Goal: Task Accomplishment & Management: Complete application form

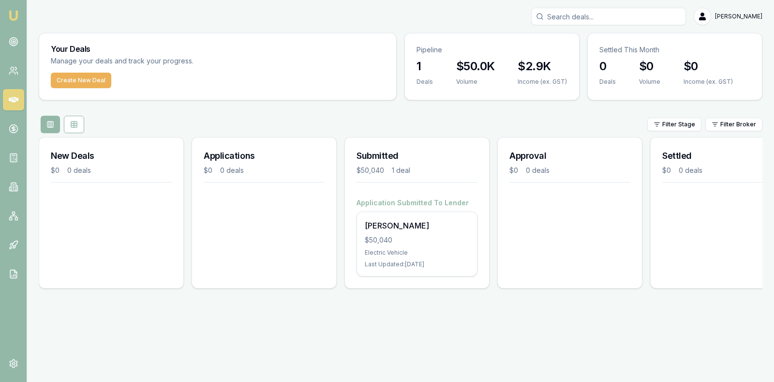
click at [387, 239] on div "$50,040" at bounding box center [417, 240] width 105 height 10
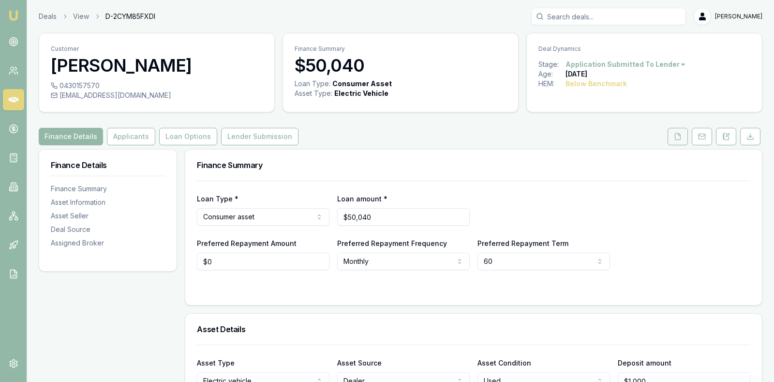
click at [677, 134] on icon at bounding box center [678, 137] width 8 height 8
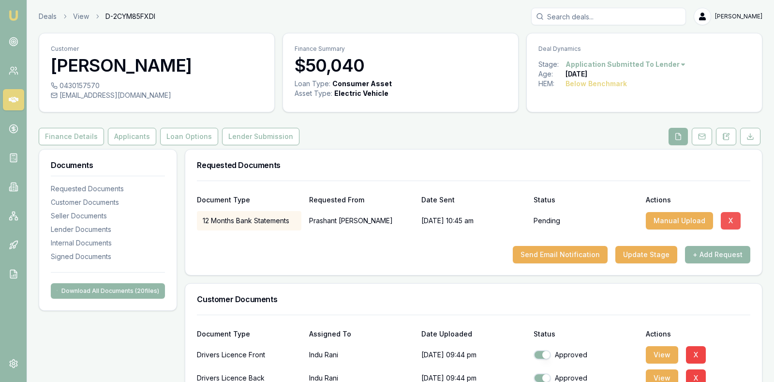
click at [729, 218] on button "X" at bounding box center [731, 220] width 20 height 17
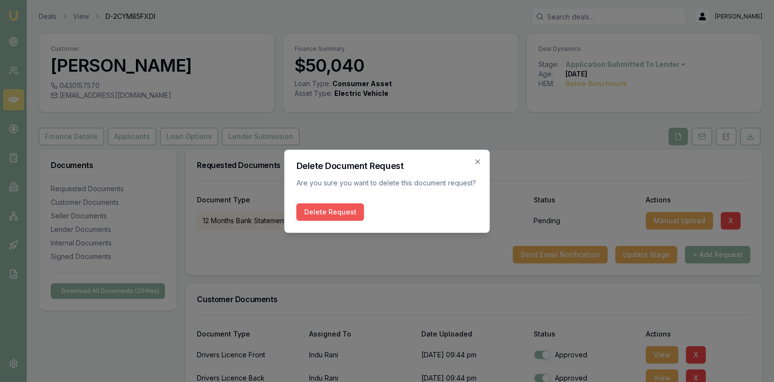
click at [321, 210] on button "Delete Request" at bounding box center [331, 211] width 68 height 17
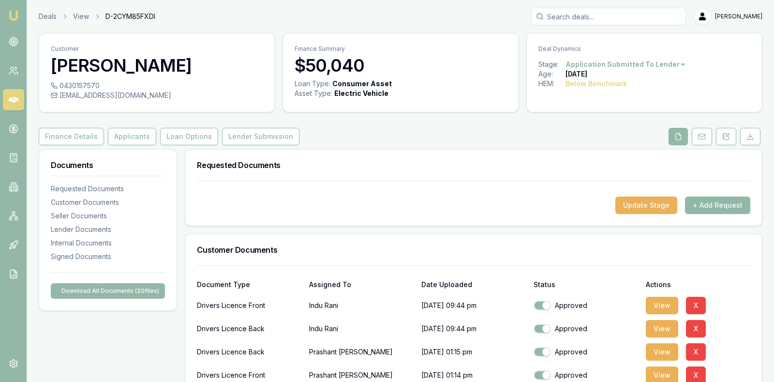
click at [727, 202] on button "+ Add Request" at bounding box center [717, 204] width 65 height 17
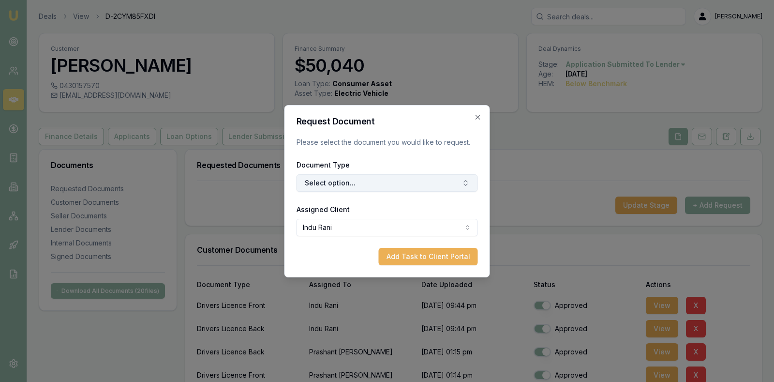
click at [438, 182] on button "Select option..." at bounding box center [387, 182] width 181 height 17
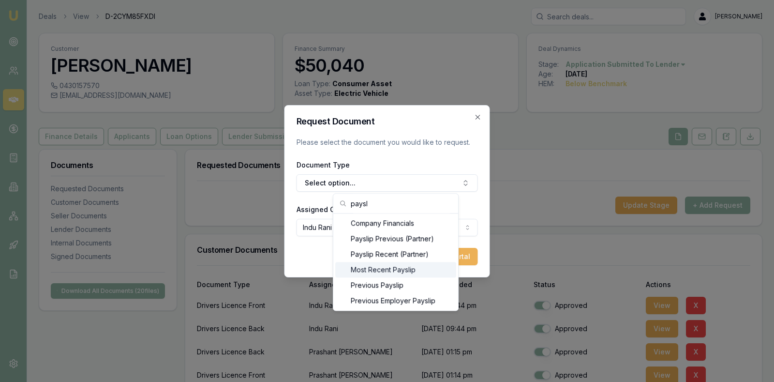
type input "paysl"
click at [407, 267] on div "Most Recent Payslip" at bounding box center [395, 269] width 121 height 15
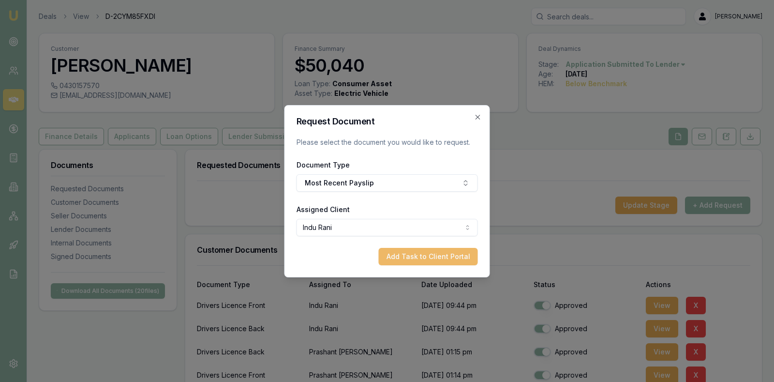
click at [403, 252] on button "Add Task to Client Portal" at bounding box center [428, 256] width 99 height 17
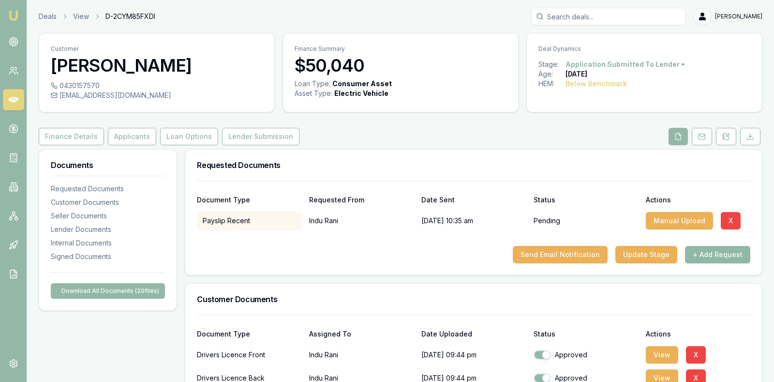
click at [726, 252] on button "+ Add Request" at bounding box center [717, 254] width 65 height 17
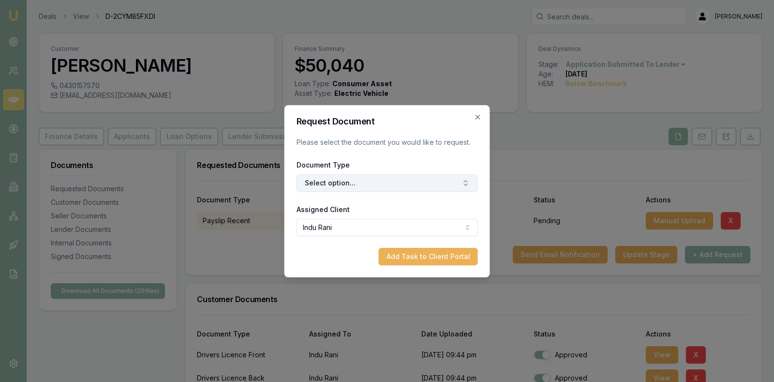
click at [443, 181] on button "Select option..." at bounding box center [387, 182] width 181 height 17
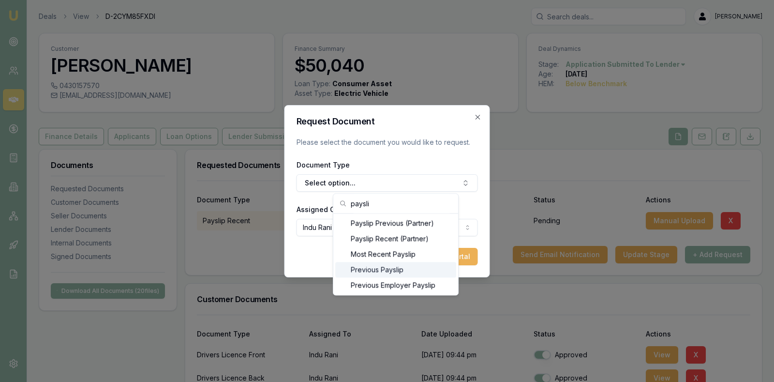
type input "paysli"
click at [388, 270] on div "Previous Payslip" at bounding box center [395, 269] width 121 height 15
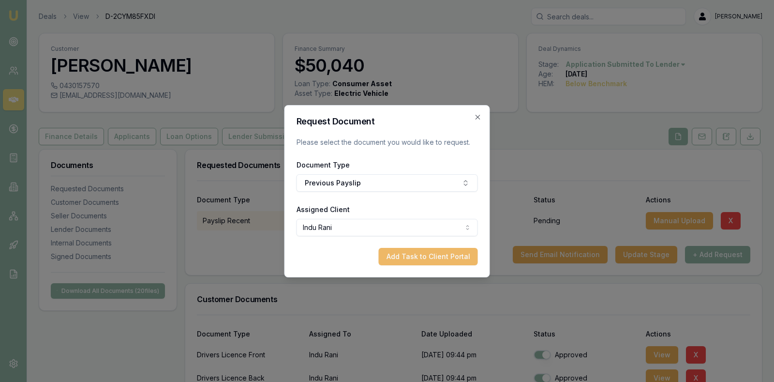
click at [401, 252] on button "Add Task to Client Portal" at bounding box center [428, 256] width 99 height 17
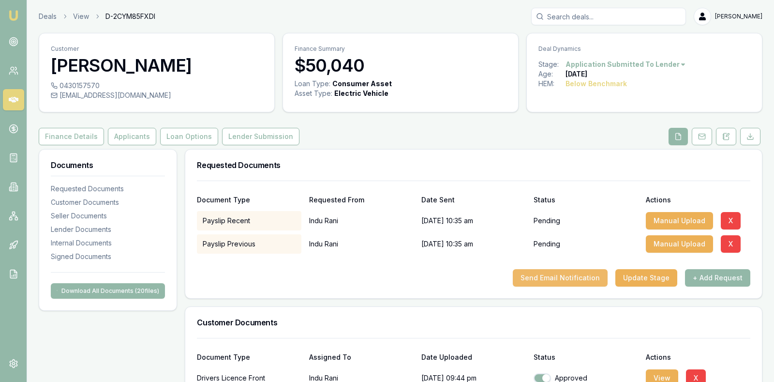
click at [543, 272] on button "Send Email Notification" at bounding box center [560, 277] width 95 height 17
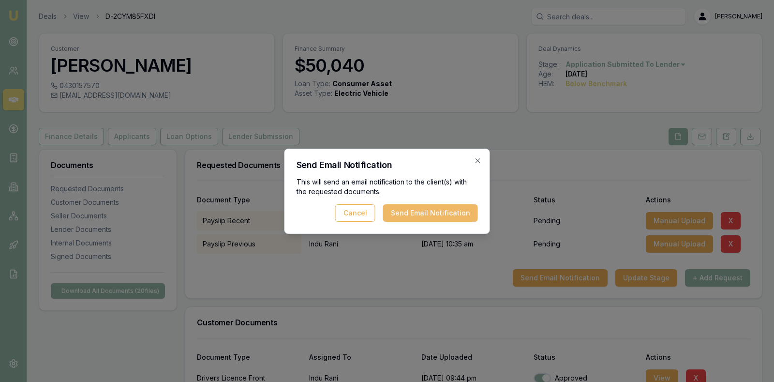
click at [457, 211] on button "Send Email Notification" at bounding box center [430, 212] width 95 height 17
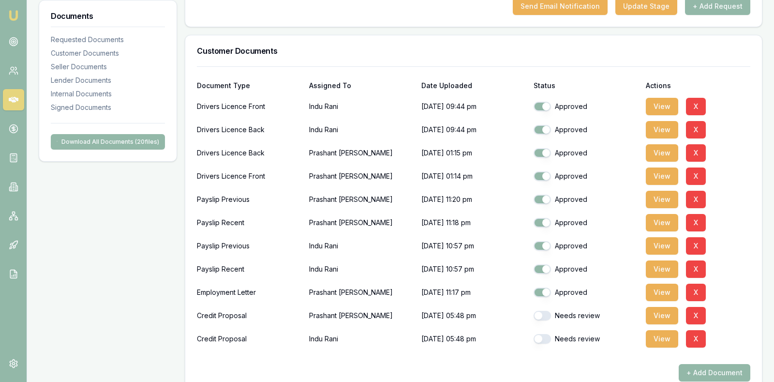
scroll to position [290, 0]
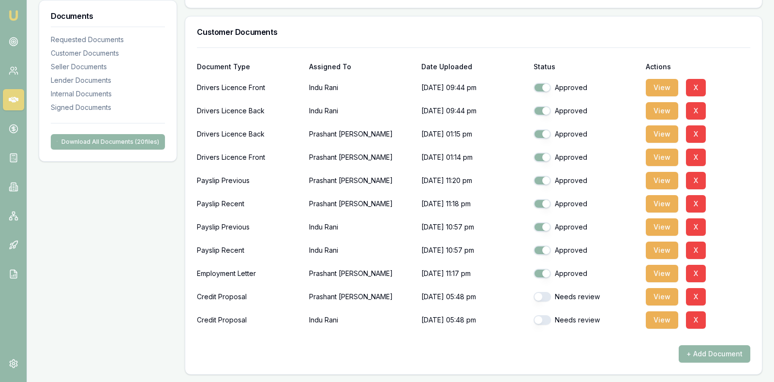
click at [540, 296] on button "button" at bounding box center [542, 297] width 17 height 10
checkbox input "true"
click at [540, 320] on button "button" at bounding box center [542, 320] width 17 height 10
checkbox input "true"
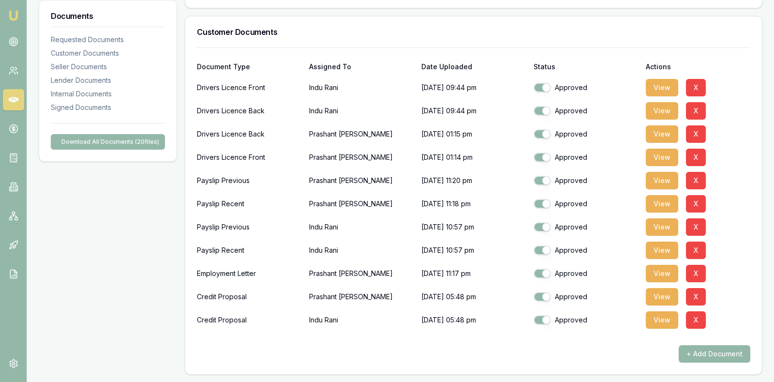
click at [591, 352] on div "+ Add Document" at bounding box center [474, 353] width 554 height 17
click at [733, 200] on div "View X" at bounding box center [698, 203] width 105 height 19
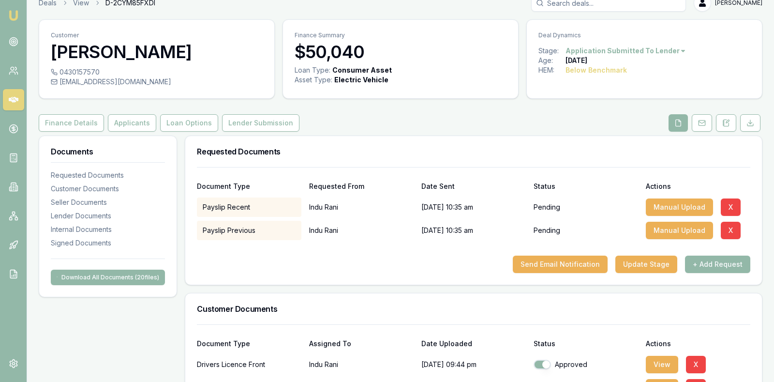
scroll to position [0, 0]
